Goal: Connect with others: Connect with other users

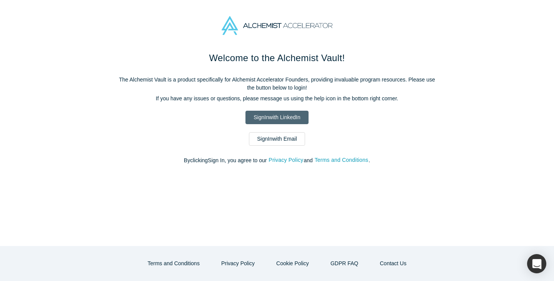
click at [289, 120] on link "Sign In with LinkedIn" at bounding box center [276, 117] width 63 height 13
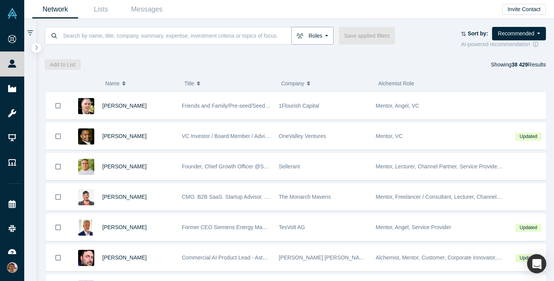
click at [321, 30] on button "Roles" at bounding box center [312, 36] width 42 height 18
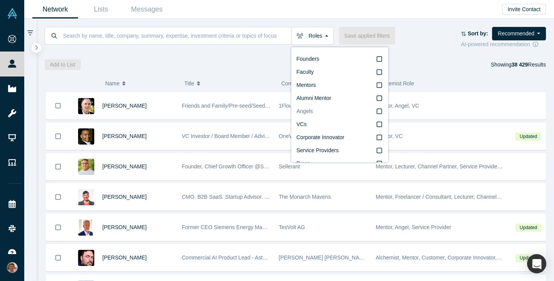
click at [311, 110] on span "Angels" at bounding box center [305, 111] width 17 height 6
click at [0, 0] on input "Angels" at bounding box center [0, 0] width 0 height 0
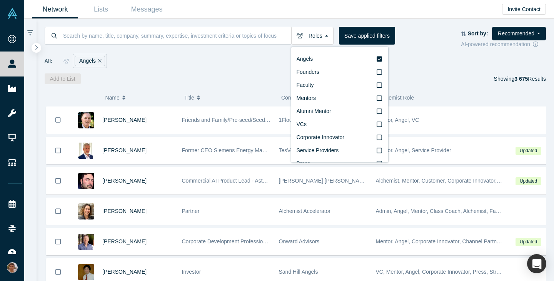
click at [449, 95] on div "Alchemist Role" at bounding box center [437, 98] width 119 height 16
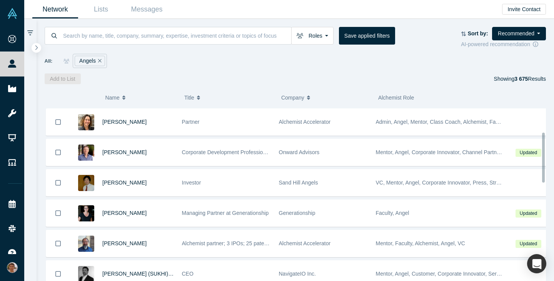
scroll to position [90, 0]
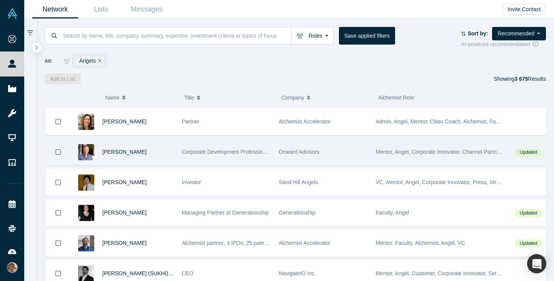
click at [285, 159] on div "Onward Advisors" at bounding box center [323, 152] width 89 height 27
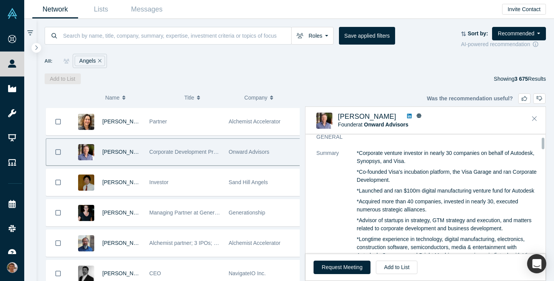
scroll to position [37, 0]
click at [327, 270] on button "Request Meeting" at bounding box center [342, 267] width 57 height 13
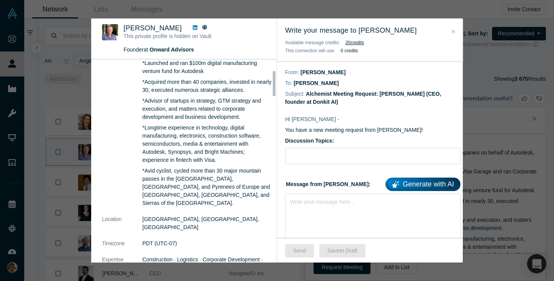
scroll to position [89, 0]
click at [311, 155] on input "Discussion Topics:" at bounding box center [372, 156] width 175 height 16
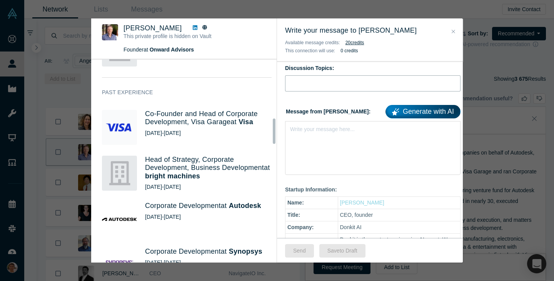
scroll to position [473, 0]
click at [450, 38] on div "Write your message to [PERSON_NAME] Available message credits: 20 credit s This…" at bounding box center [370, 39] width 186 height 43
click at [452, 33] on icon "Close" at bounding box center [453, 31] width 3 height 5
